Goal: Use online tool/utility: Utilize a website feature to perform a specific function

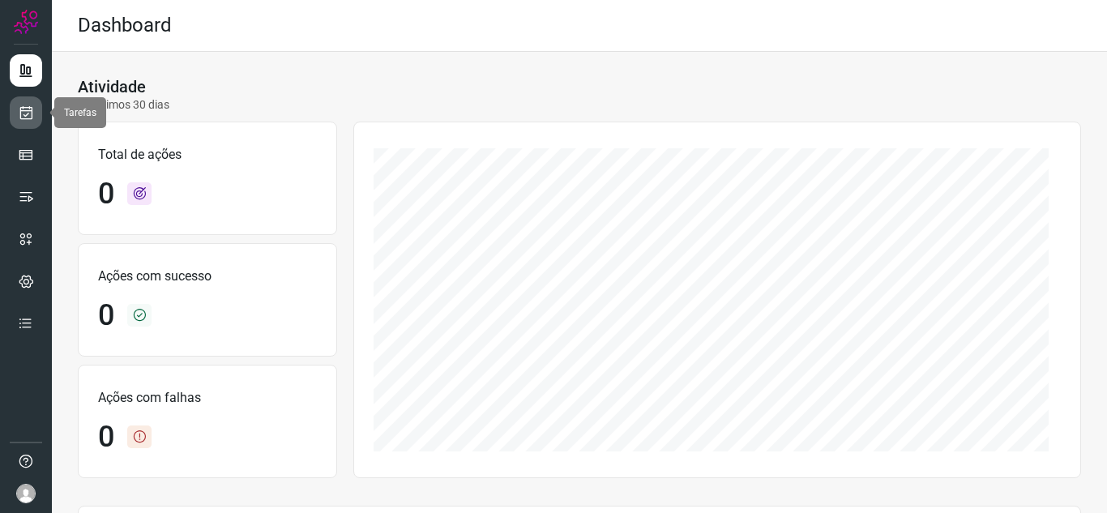
click at [36, 115] on link at bounding box center [26, 112] width 32 height 32
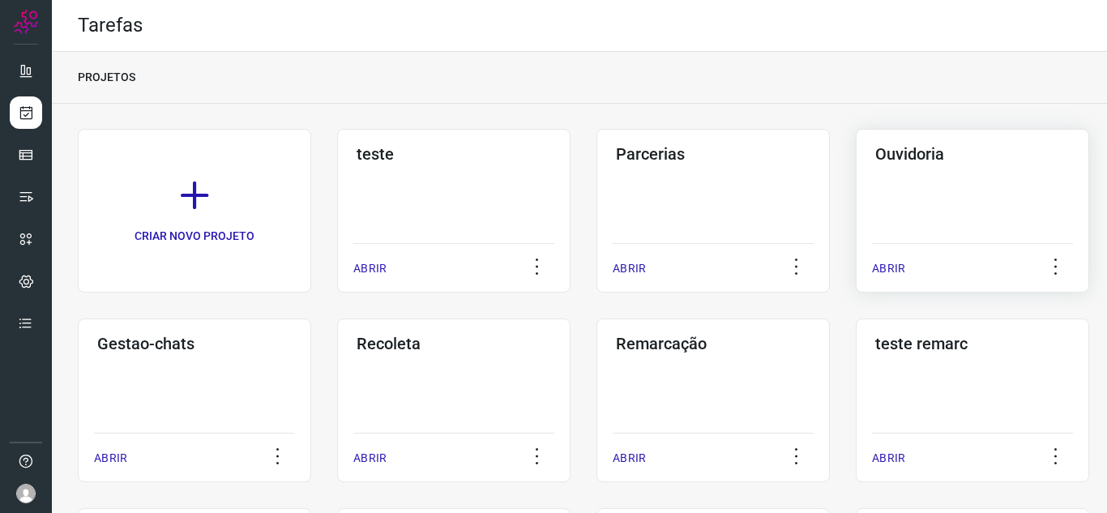
click at [890, 251] on div "ABRIR" at bounding box center [972, 263] width 201 height 41
click at [892, 276] on p "ABRIR" at bounding box center [888, 268] width 33 height 17
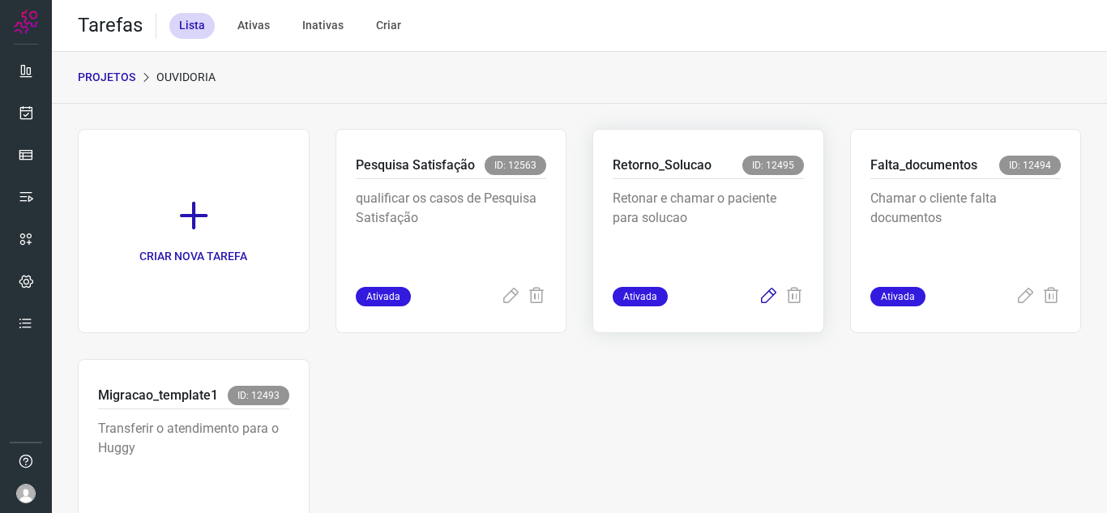
click at [768, 293] on icon at bounding box center [768, 296] width 19 height 19
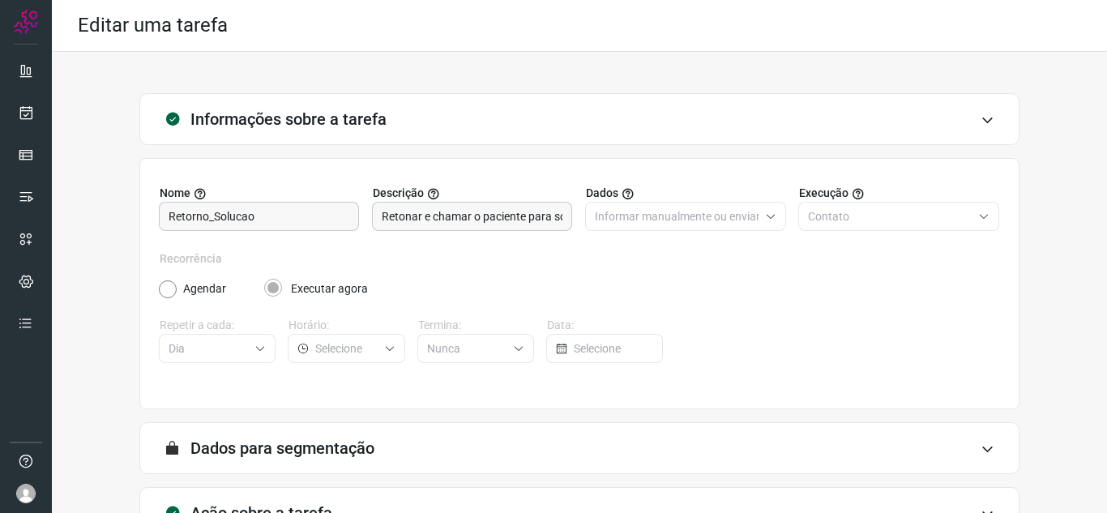
scroll to position [120, 0]
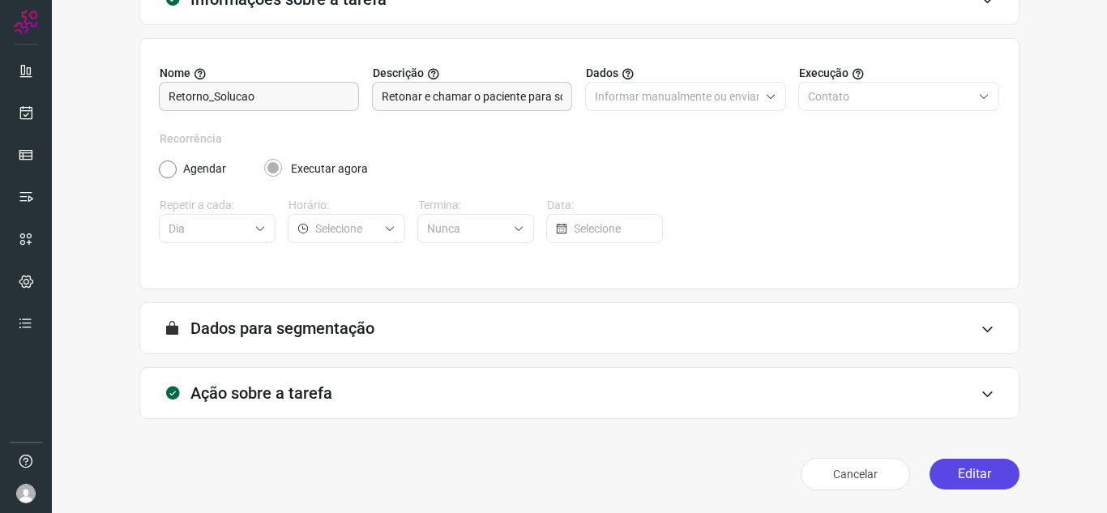
click at [936, 464] on button "Editar" at bounding box center [975, 474] width 90 height 31
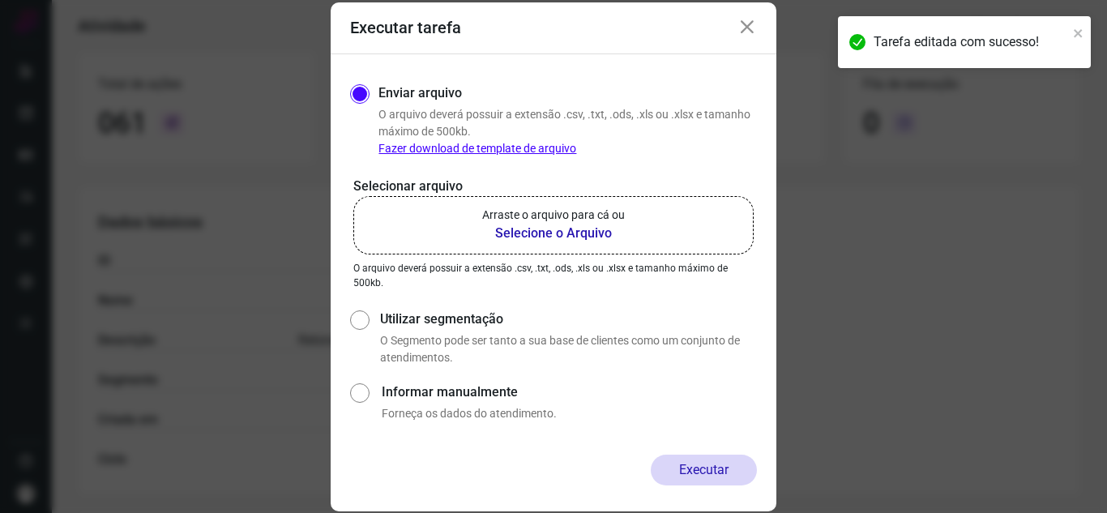
click at [605, 243] on label "Arraste o arquivo para cá ou Selecione o Arquivo" at bounding box center [553, 225] width 400 height 58
click at [0, 0] on input "Arraste o arquivo para cá ou Selecione o Arquivo" at bounding box center [0, 0] width 0 height 0
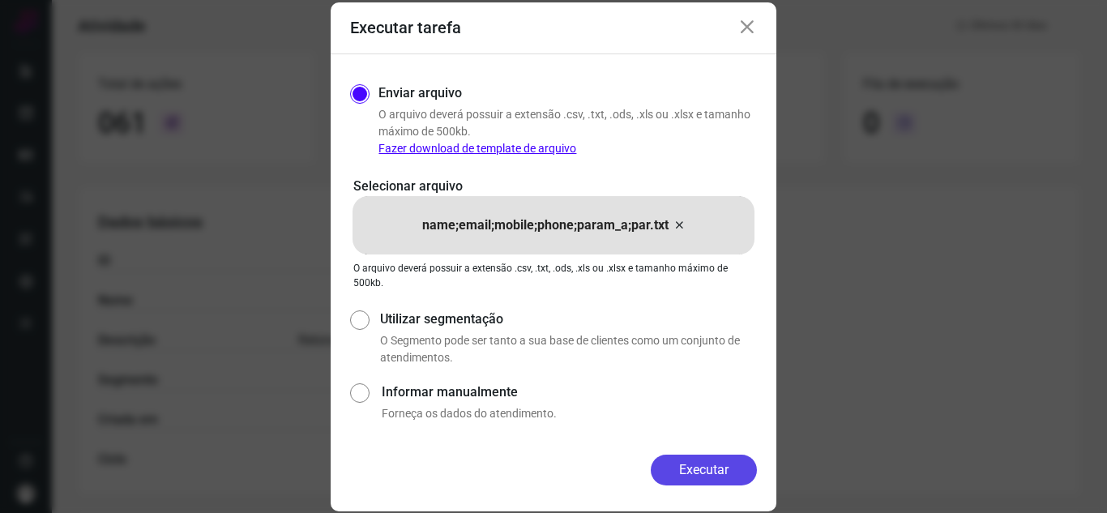
click at [723, 472] on button "Executar" at bounding box center [704, 470] width 106 height 31
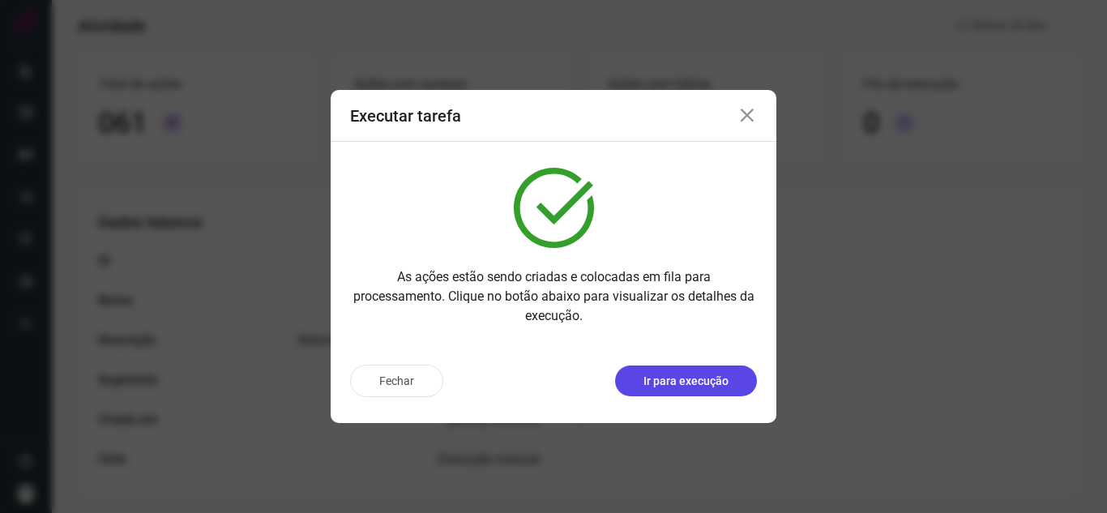
click at [698, 375] on p "Ir para execução" at bounding box center [686, 381] width 85 height 17
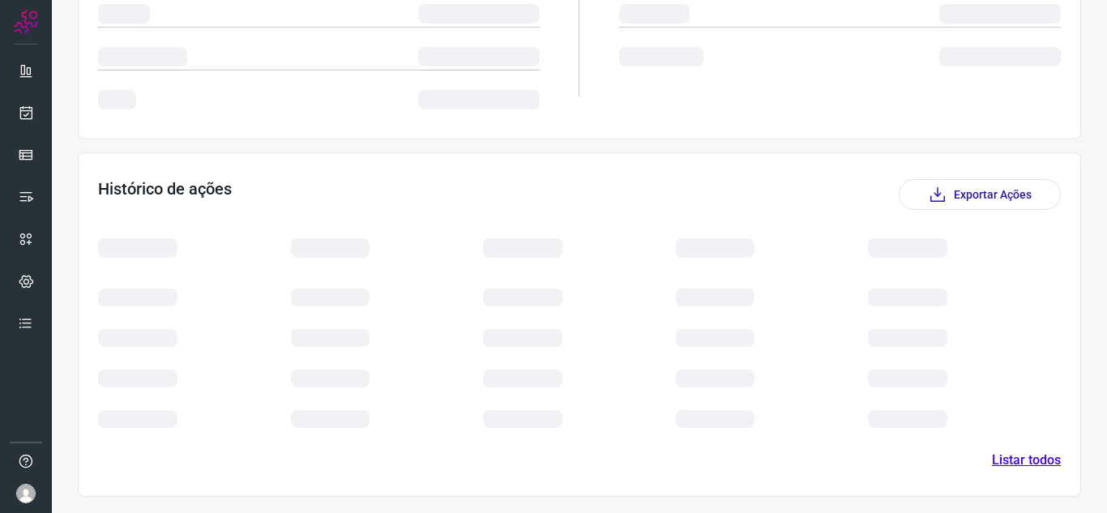
scroll to position [275, 0]
